Goal: Task Accomplishment & Management: Complete application form

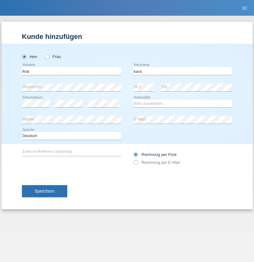
type input "kara"
select select "CH"
radio input "true"
click at [71, 71] on input "text" at bounding box center [71, 71] width 99 height 8
type input "Sabrina"
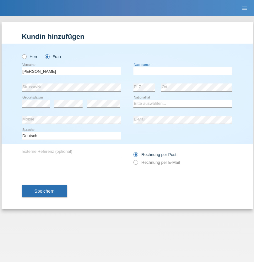
click at [183, 71] on input "text" at bounding box center [182, 71] width 99 height 8
type input "Santos"
select select "PT"
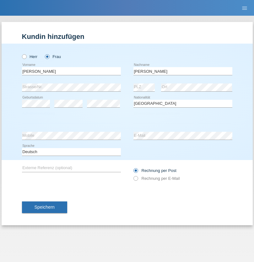
select select "C"
select select "05"
select select "12"
select select "2000"
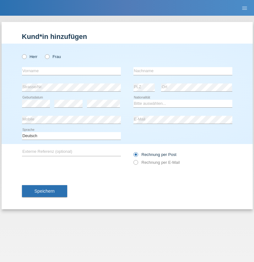
radio input "true"
click at [71, 71] on input "text" at bounding box center [71, 71] width 99 height 8
type input "Anett"
click at [183, 71] on input "text" at bounding box center [182, 71] width 99 height 8
type input "Tanner"
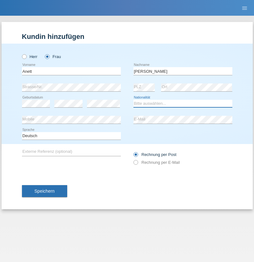
select select "HU"
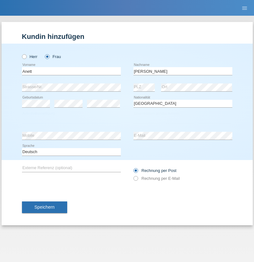
select select "C"
select select "04"
select select "09"
select select "2021"
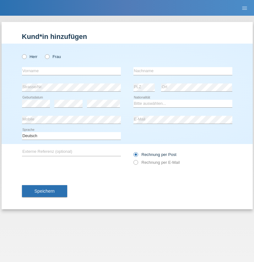
radio input "true"
click at [71, 71] on input "text" at bounding box center [71, 71] width 99 height 8
type input "Tanja"
click at [183, 71] on input "text" at bounding box center [182, 71] width 99 height 8
type input "Hirsiger"
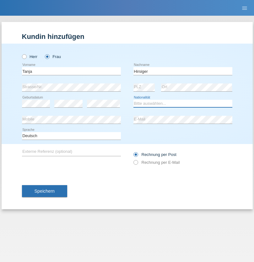
select select "CH"
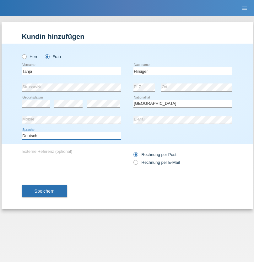
select select "en"
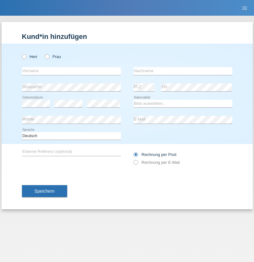
radio input "true"
click at [71, 71] on input "text" at bounding box center [71, 71] width 99 height 8
type input "Ketty"
click at [183, 71] on input "text" at bounding box center [182, 71] width 99 height 8
type input "Kalupnath"
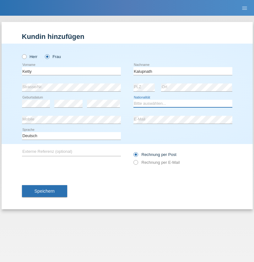
select select "CH"
